Goal: Use online tool/utility: Utilize a website feature to perform a specific function

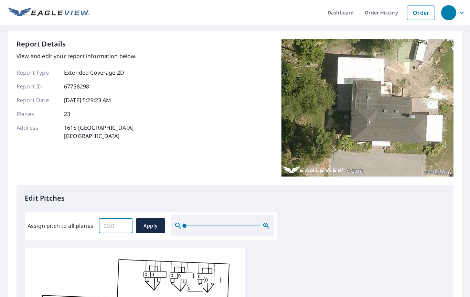
click at [116, 221] on input "Assign pitch to all planes" at bounding box center [116, 225] width 34 height 19
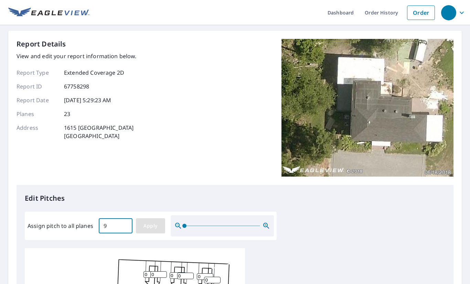
type input "9"
click at [153, 221] on span "Apply" at bounding box center [150, 225] width 18 height 9
type input "9"
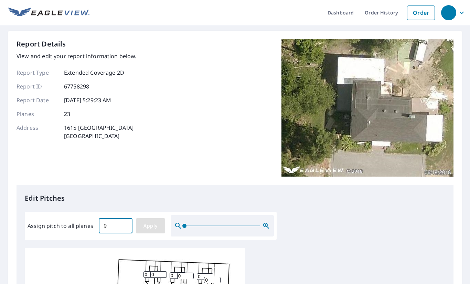
type input "9"
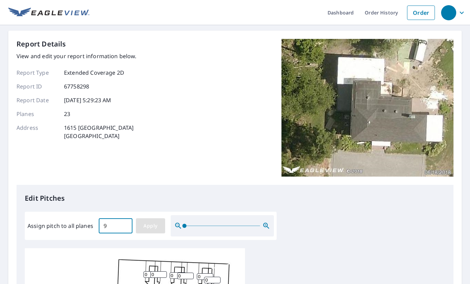
type input "9"
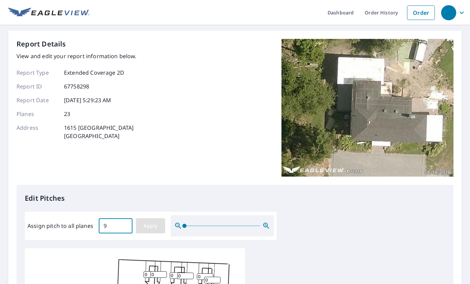
type input "9"
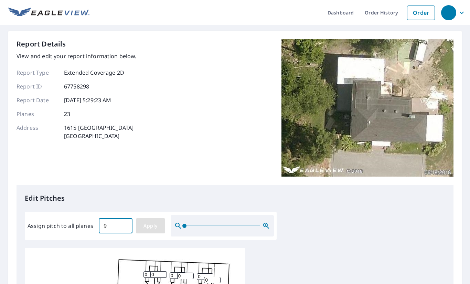
type input "9"
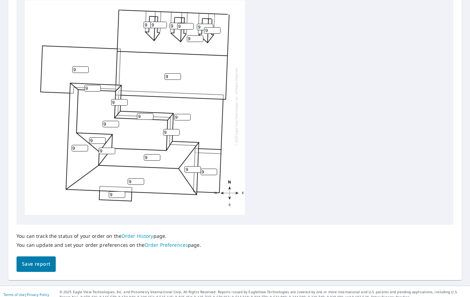
scroll to position [247, 0]
click at [43, 260] on span "Save report" at bounding box center [36, 264] width 28 height 9
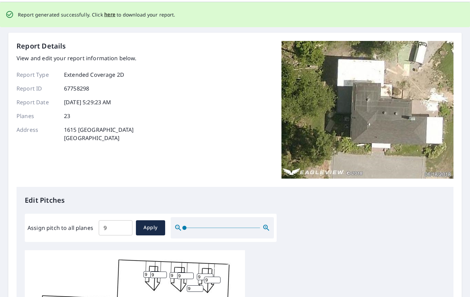
scroll to position [0, 0]
